Goal: Check status

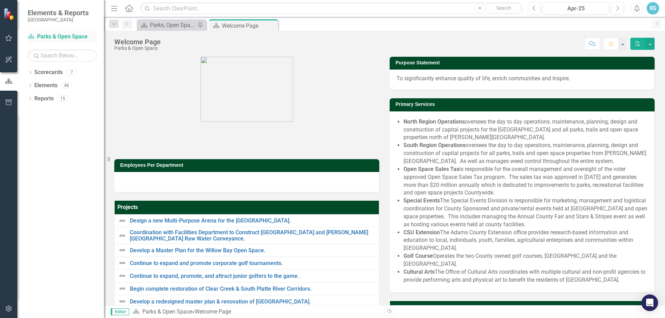
click at [61, 36] on link "Scorecard Parks & Open Space" at bounding box center [62, 37] width 69 height 8
click at [31, 73] on icon at bounding box center [30, 72] width 2 height 3
click at [74, 126] on link "County Wide BoCC 2025 Goals" at bounding box center [71, 125] width 66 height 8
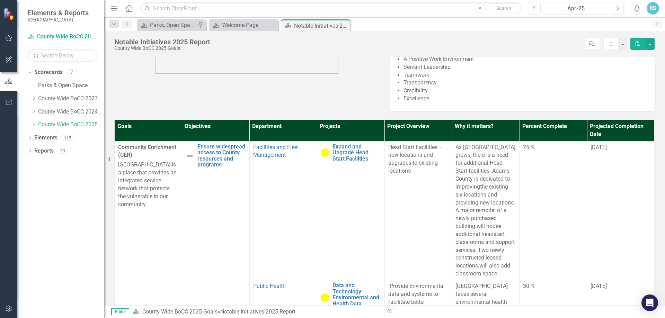
click at [591, 9] on div "Apr-25" at bounding box center [576, 8] width 62 height 8
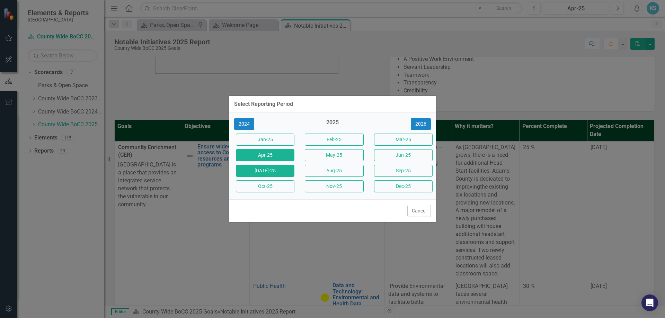
click at [280, 166] on button "[DATE]-25" at bounding box center [265, 171] width 58 height 12
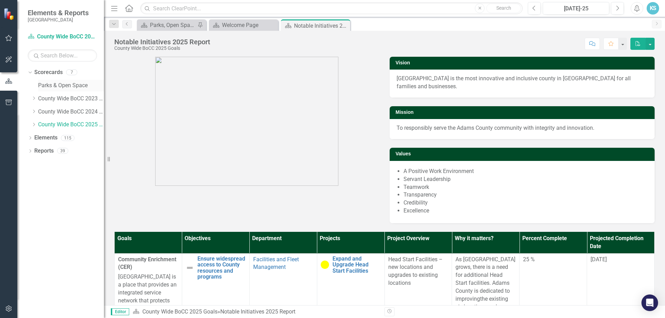
click at [55, 85] on link "Parks & Open Space" at bounding box center [71, 86] width 66 height 8
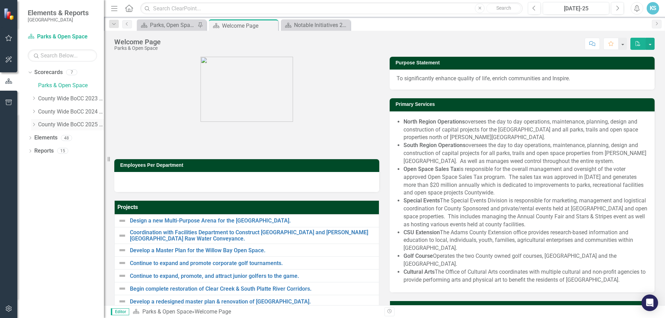
click at [32, 125] on icon "Dropdown" at bounding box center [33, 125] width 5 height 4
click at [56, 136] on link "Parks, Open Space, and Cultural Arts" at bounding box center [74, 138] width 59 height 8
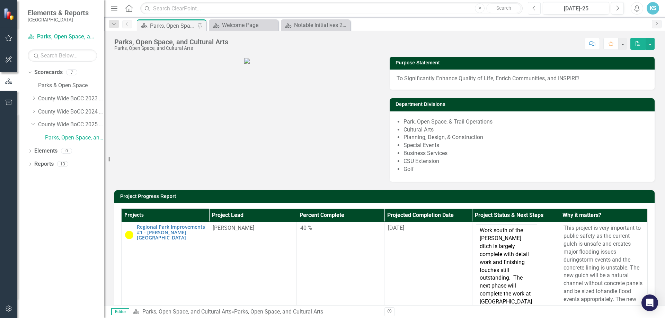
click at [537, 8] on button "Previous" at bounding box center [534, 8] width 13 height 12
click at [534, 8] on icon "Previous" at bounding box center [534, 8] width 4 height 6
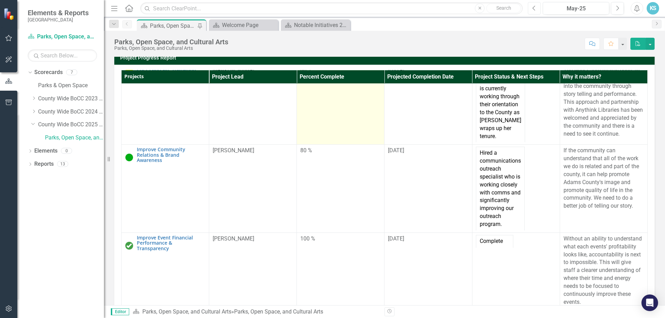
scroll to position [631, 0]
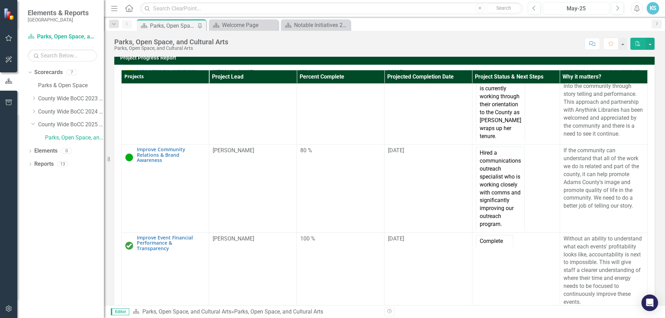
click at [586, 11] on div "May-25" at bounding box center [576, 8] width 62 height 8
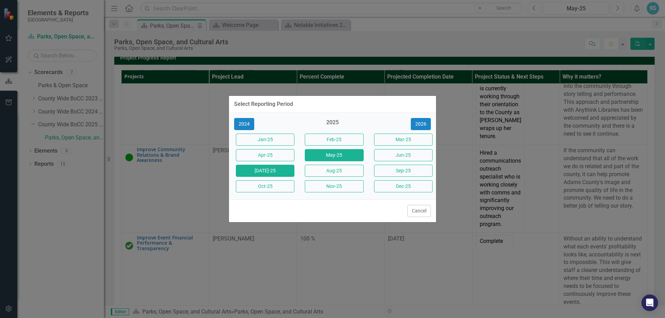
click at [286, 170] on button "[DATE]-25" at bounding box center [265, 171] width 58 height 12
